Goal: Contribute content: Add original content to the website for others to see

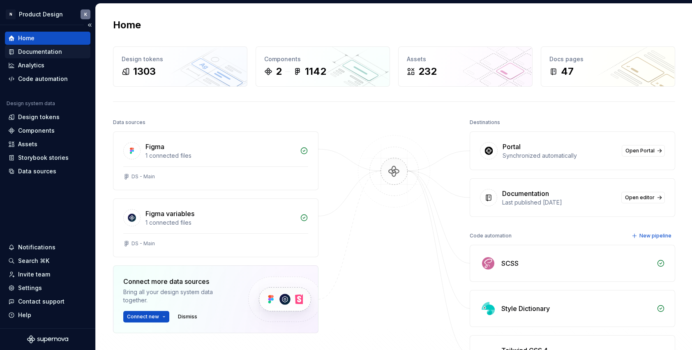
click at [48, 55] on div "Documentation" at bounding box center [40, 52] width 44 height 8
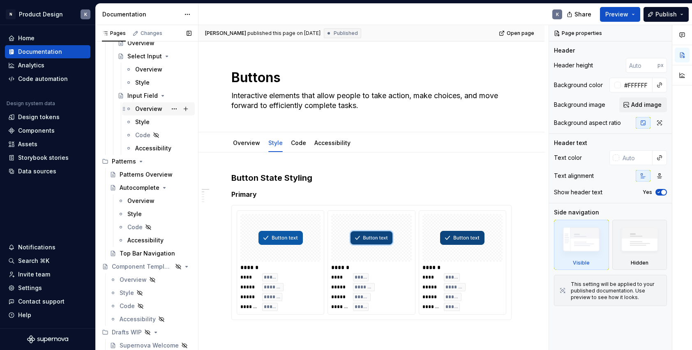
scroll to position [549, 0]
click at [185, 161] on button "Page tree" at bounding box center [186, 162] width 12 height 12
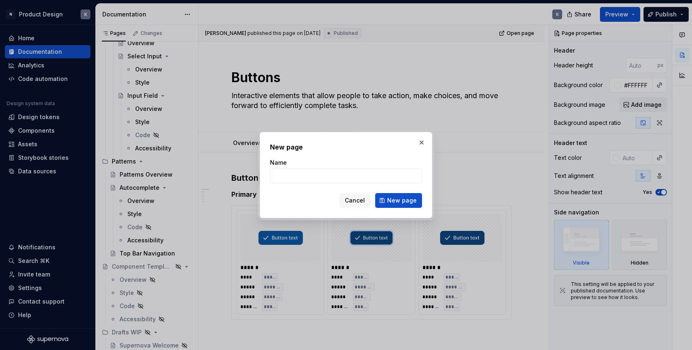
type textarea "*"
type input "Modal"
click at [399, 201] on button "New page" at bounding box center [398, 200] width 47 height 15
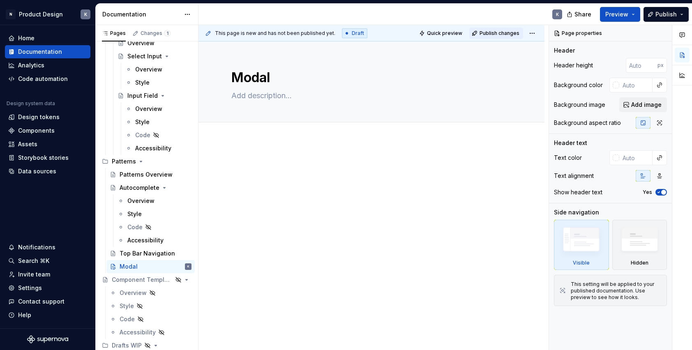
click at [504, 33] on span "Publish changes" at bounding box center [500, 33] width 40 height 7
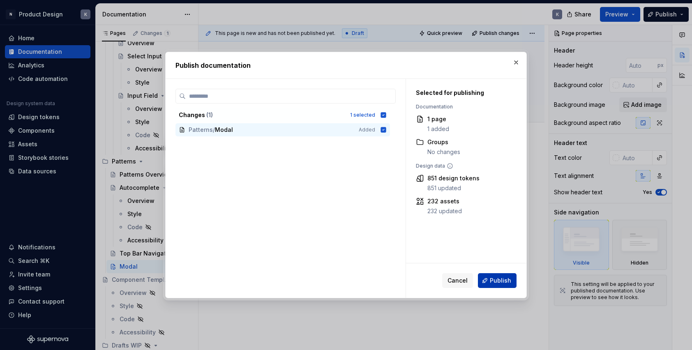
click at [498, 281] on span "Publish" at bounding box center [500, 281] width 21 height 8
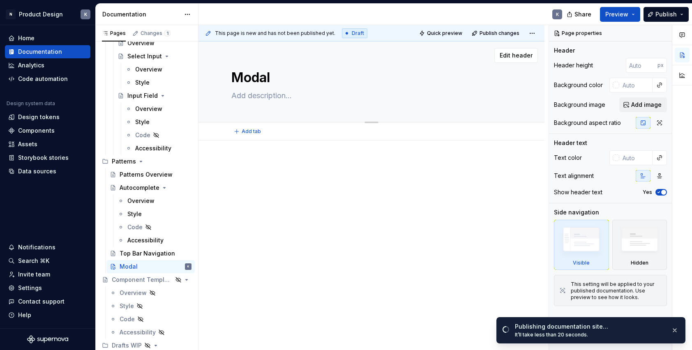
click at [294, 96] on textarea at bounding box center [370, 95] width 280 height 13
type textarea "*"
type textarea "W"
type textarea "*"
type textarea "WI"
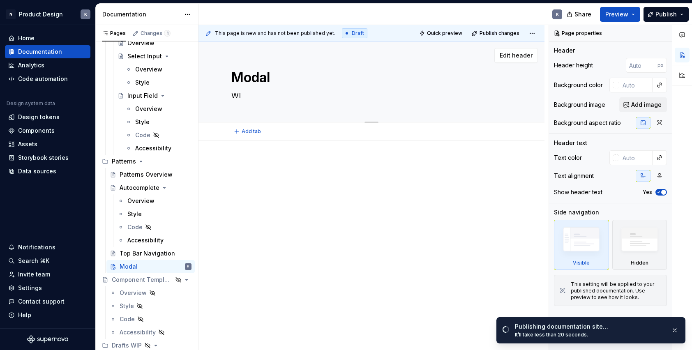
type textarea "*"
type textarea "WIP"
type textarea "*"
type textarea "WIP"
click at [505, 30] on span "Publish changes" at bounding box center [500, 33] width 40 height 7
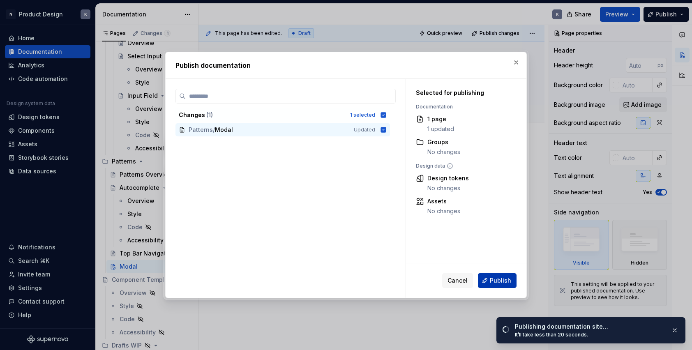
click at [494, 278] on span "Publish" at bounding box center [500, 281] width 21 height 8
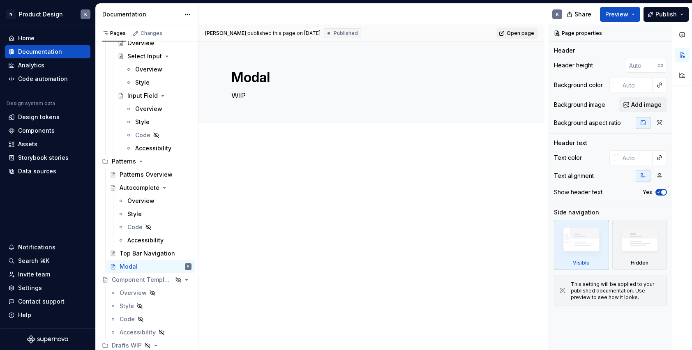
click at [529, 33] on span "Open page" at bounding box center [521, 33] width 28 height 7
type textarea "*"
